Goal: Check status: Check status

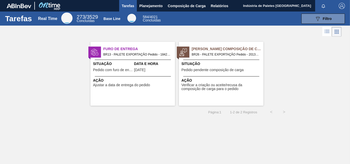
click at [219, 73] on div "Situação Pedido pendente composição de carga" at bounding box center [221, 67] width 81 height 13
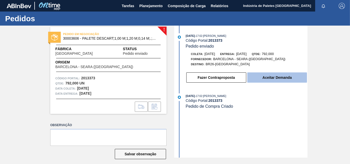
click at [274, 80] on button "Aceitar Demanda" at bounding box center [277, 78] width 60 height 10
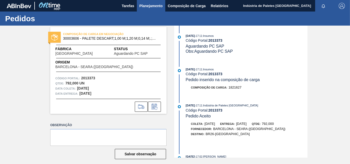
click at [159, 6] on span "Planejamento" at bounding box center [150, 6] width 23 height 6
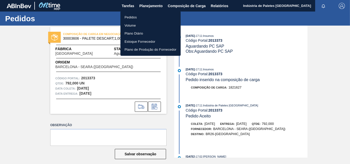
click at [142, 18] on li "Pedidos" at bounding box center [150, 17] width 60 height 8
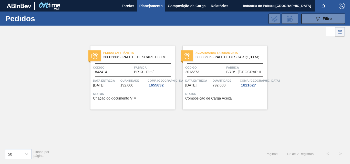
click at [216, 86] on span "792,000" at bounding box center [219, 86] width 13 height 4
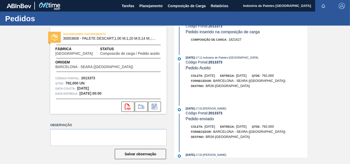
scroll to position [144, 0]
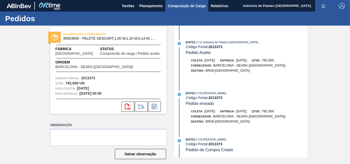
click at [174, 4] on span "Composição de Carga" at bounding box center [187, 6] width 38 height 6
